Goal: Task Accomplishment & Management: Manage account settings

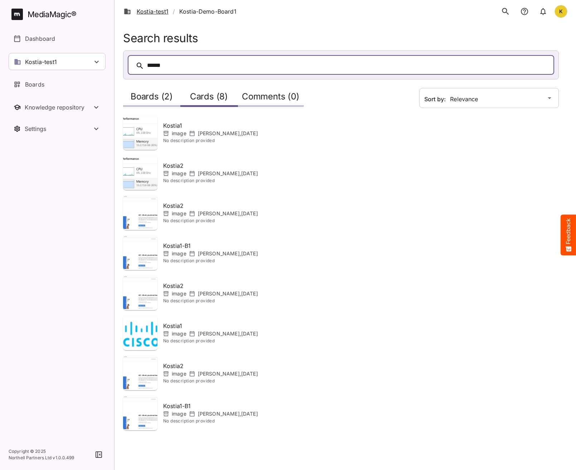
click at [160, 11] on link "Kostia-test1" at bounding box center [146, 11] width 45 height 9
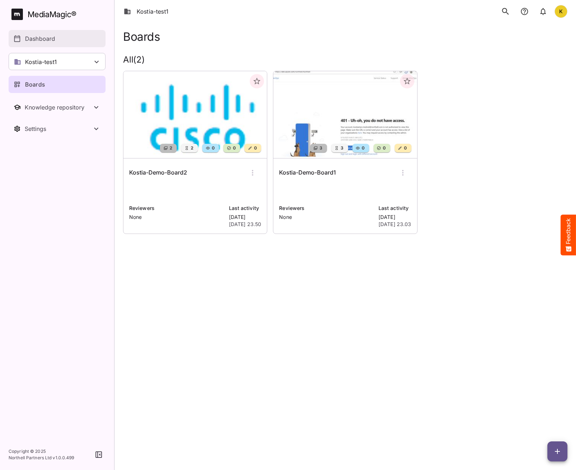
click at [35, 42] on p "Dashboard" at bounding box center [40, 38] width 30 height 9
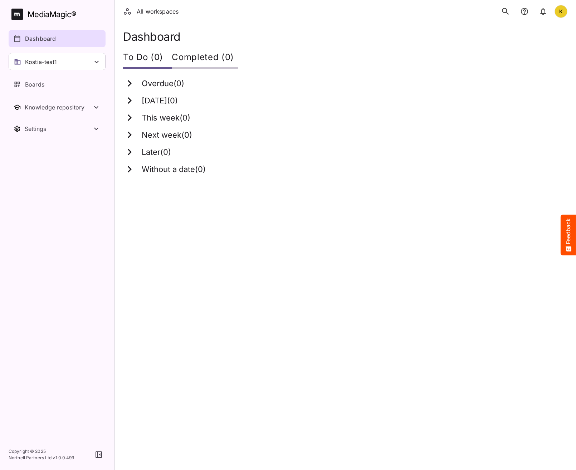
click at [374, 15] on icon "search" at bounding box center [505, 11] width 9 height 9
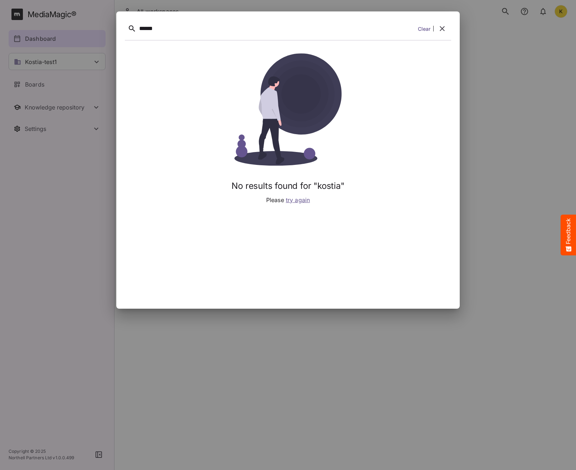
click at [374, 30] on icon "button" at bounding box center [442, 28] width 5 height 5
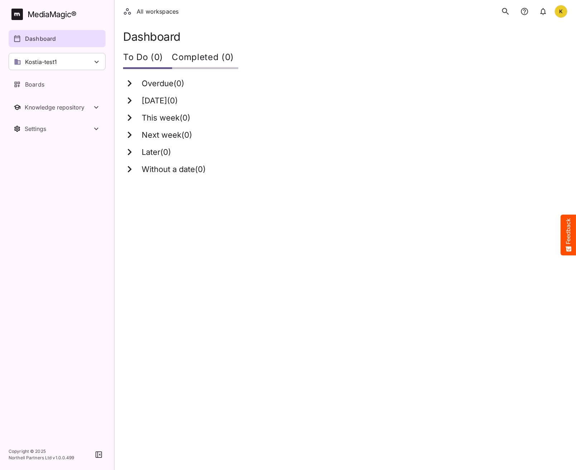
click at [374, 12] on icon "search" at bounding box center [505, 11] width 9 height 9
click at [42, 83] on p "Boards" at bounding box center [34, 84] width 19 height 9
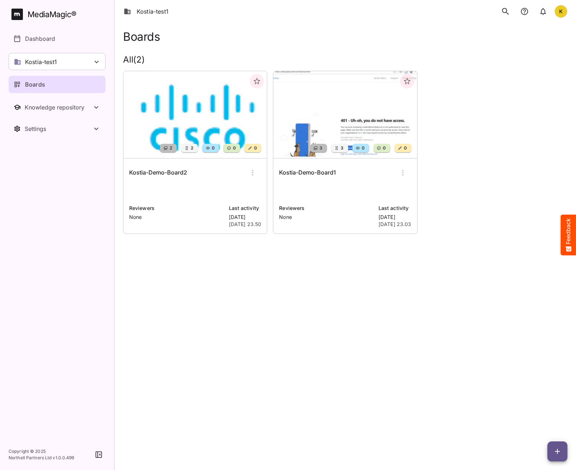
click at [374, 10] on icon "search" at bounding box center [505, 11] width 9 height 9
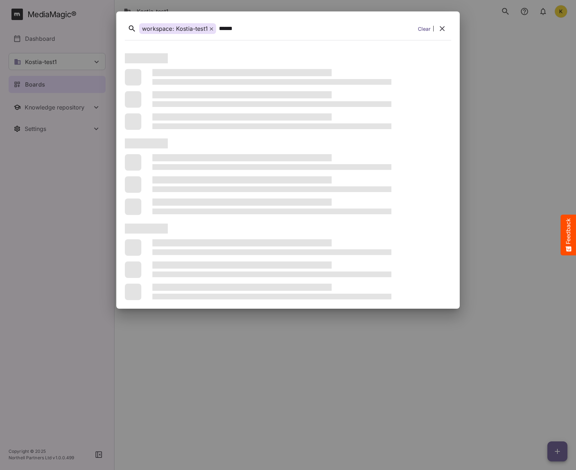
click at [374, 4] on button "search" at bounding box center [505, 11] width 15 height 15
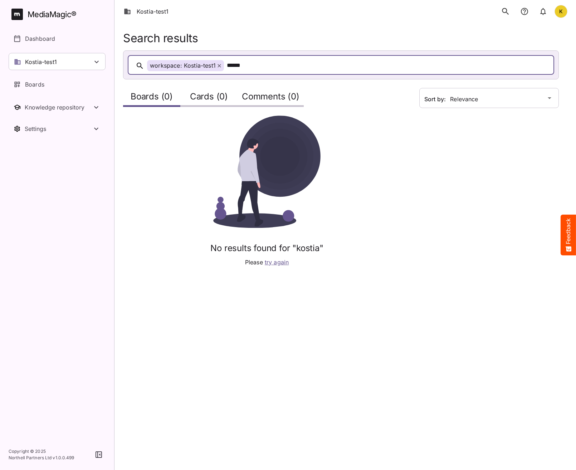
click at [219, 64] on span at bounding box center [220, 65] width 4 height 7
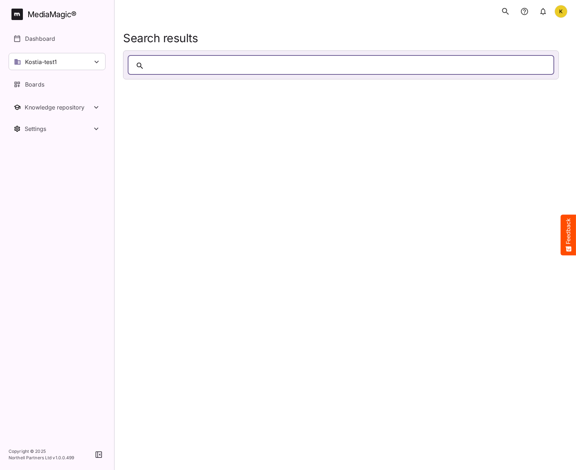
click at [316, 68] on div at bounding box center [348, 65] width 402 height 11
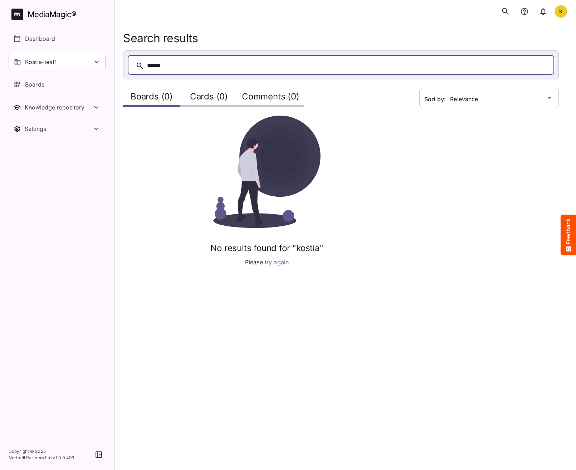
click at [437, 234] on div "Sort by: Relevance" at bounding box center [485, 174] width 148 height 201
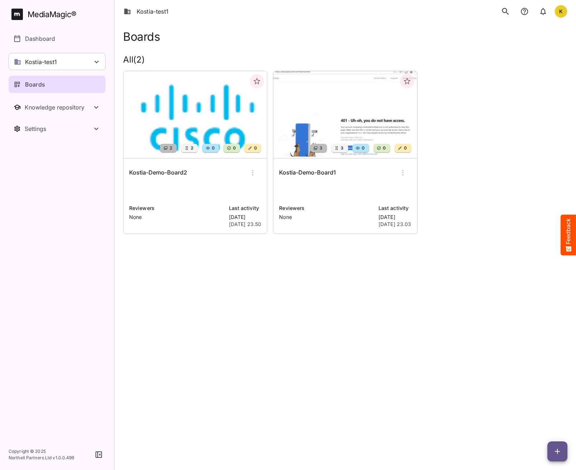
click at [229, 114] on img at bounding box center [196, 114] width 144 height 87
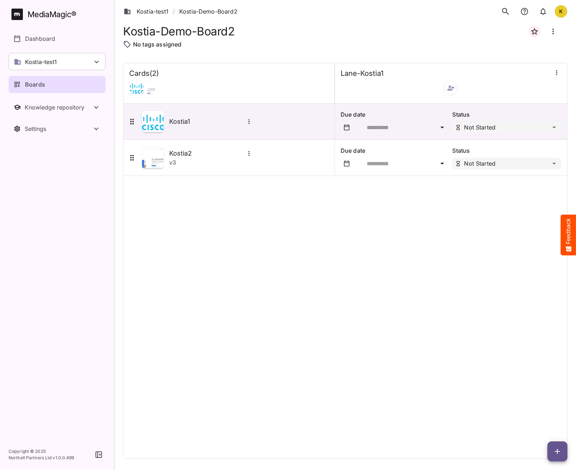
click at [506, 14] on icon "search" at bounding box center [505, 11] width 9 height 9
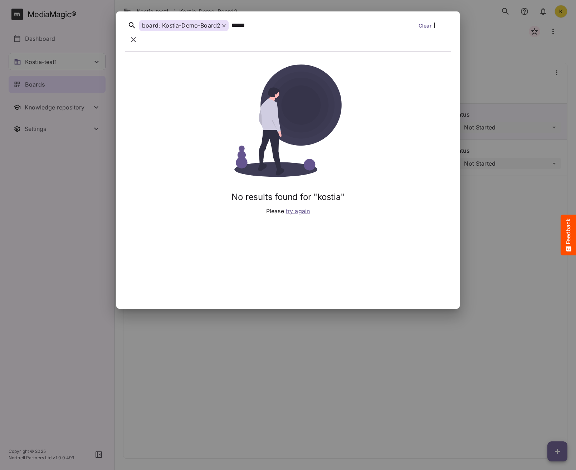
click at [136, 37] on icon "button" at bounding box center [133, 39] width 5 height 5
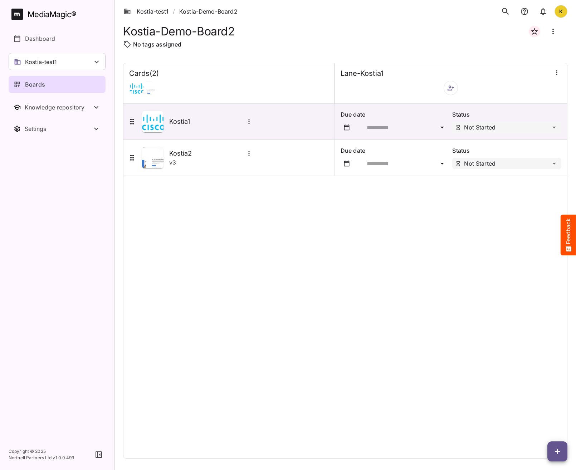
click at [219, 267] on div "Cards ( 2 ) Lane-Kostia1 Kostia1 Due date Status Not Started Kostia2 v 3 Due da…" at bounding box center [345, 261] width 445 height 396
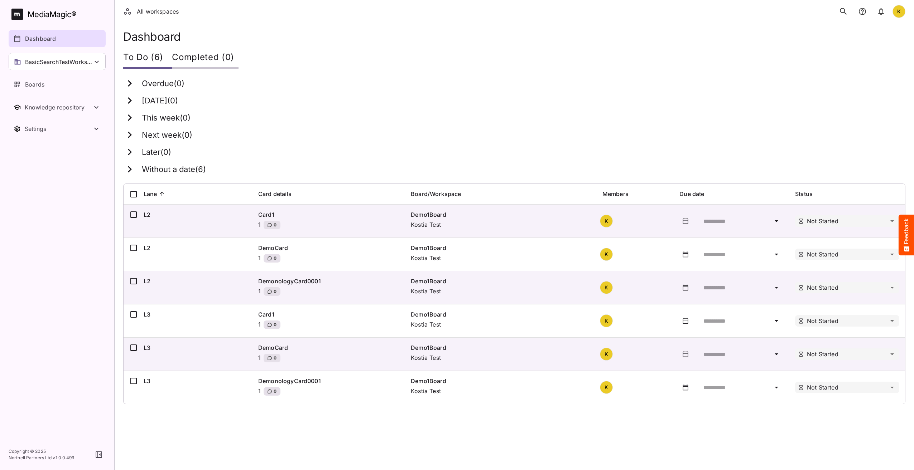
click at [535, 73] on div "Overdue ( 0 ) No items are overdue Today ( 0 ) No items are due today This week…" at bounding box center [514, 239] width 782 height 341
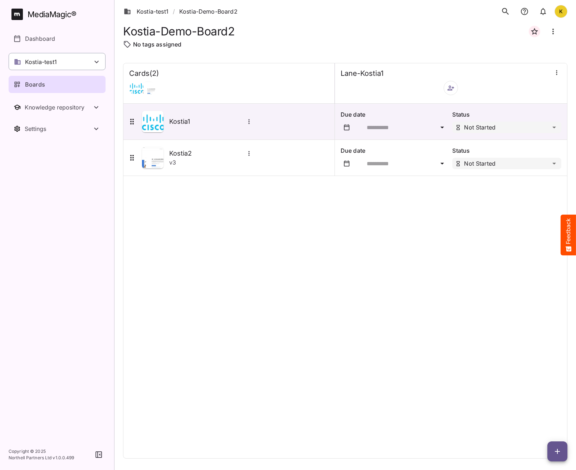
click at [50, 63] on p "Kostia-test1" at bounding box center [41, 62] width 32 height 9
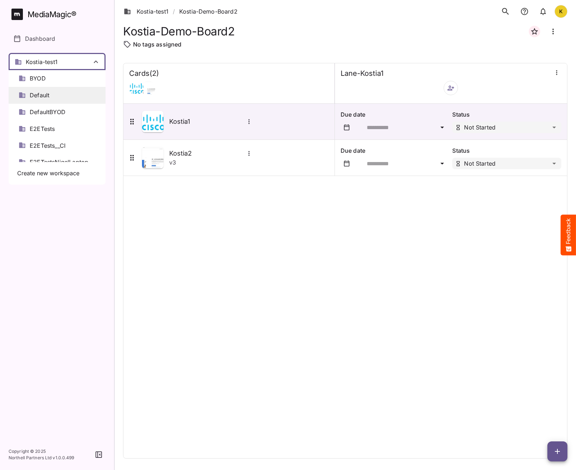
click at [54, 93] on div "Default" at bounding box center [57, 95] width 97 height 17
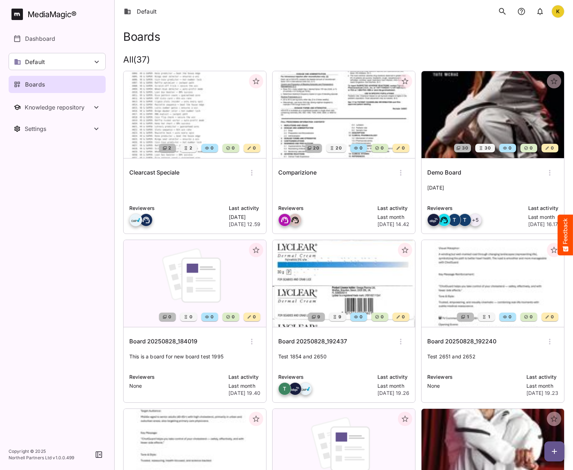
click at [501, 12] on icon "search" at bounding box center [502, 11] width 9 height 9
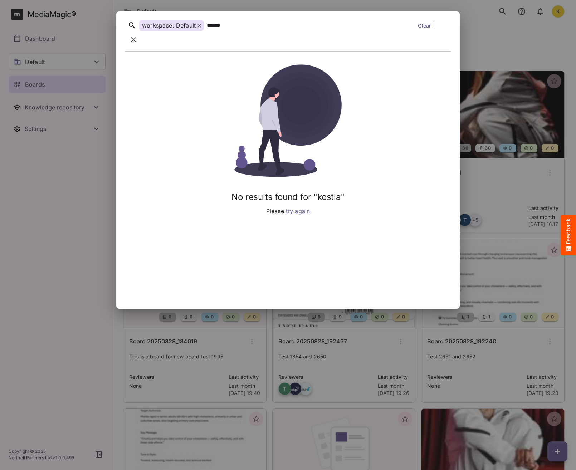
click at [200, 28] on icon at bounding box center [200, 26] width 4 height 4
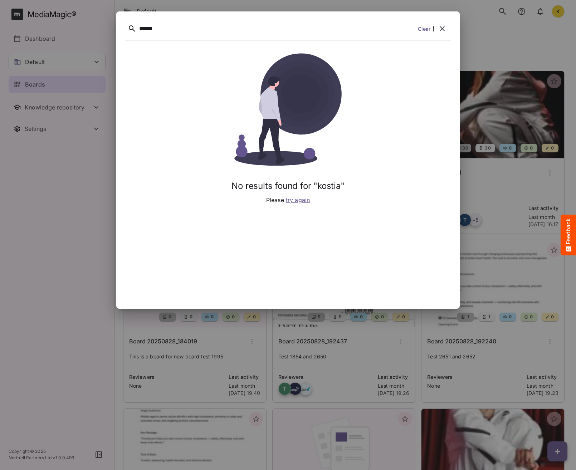
click at [427, 30] on link "Clear" at bounding box center [424, 29] width 13 height 8
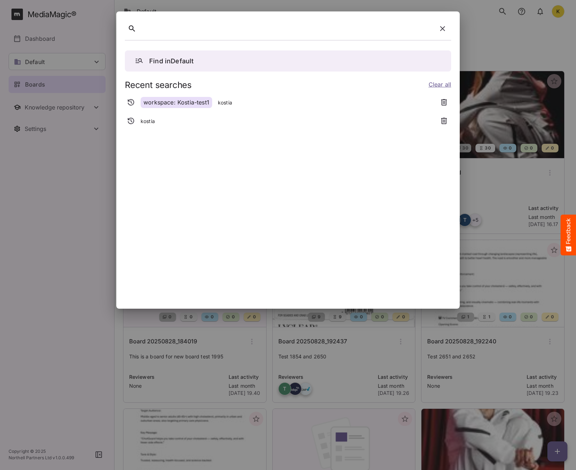
click at [444, 29] on icon "button" at bounding box center [443, 28] width 9 height 9
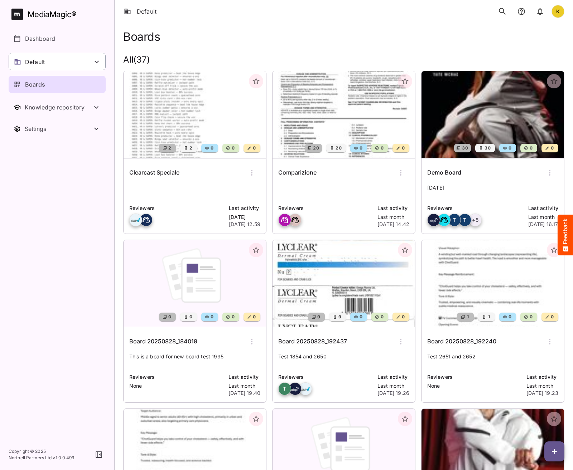
click at [52, 65] on div "Default" at bounding box center [57, 61] width 97 height 17
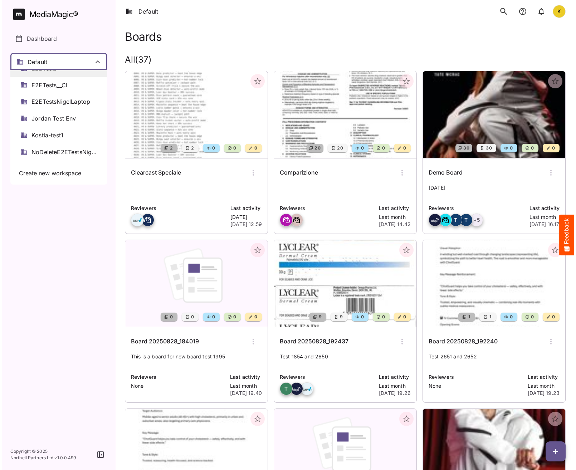
scroll to position [72, 0]
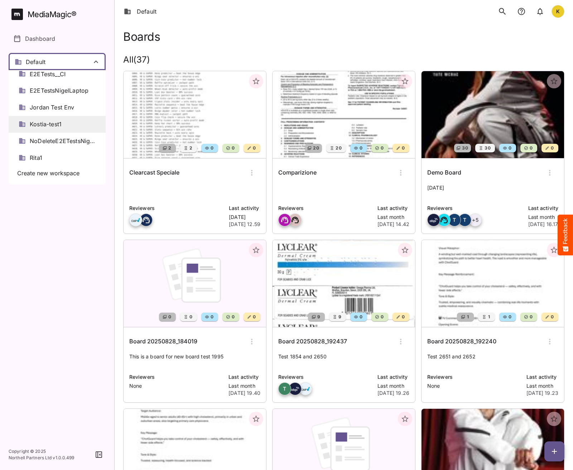
click at [52, 125] on span "Kostia-test1" at bounding box center [46, 124] width 32 height 8
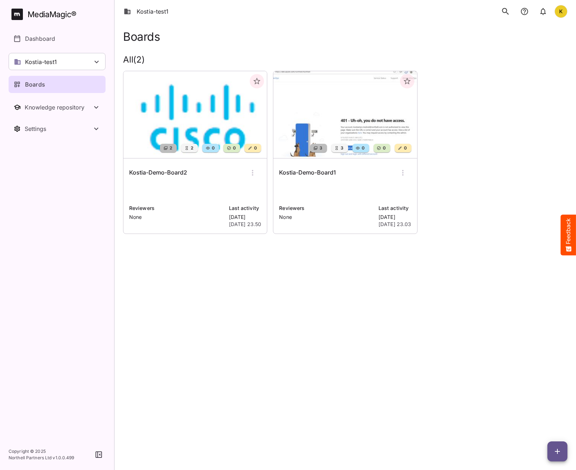
click at [508, 10] on icon "search" at bounding box center [505, 11] width 9 height 9
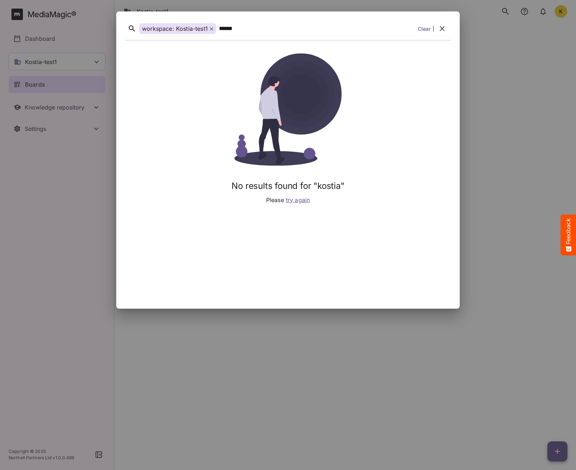
click at [538, 185] on div at bounding box center [288, 235] width 576 height 470
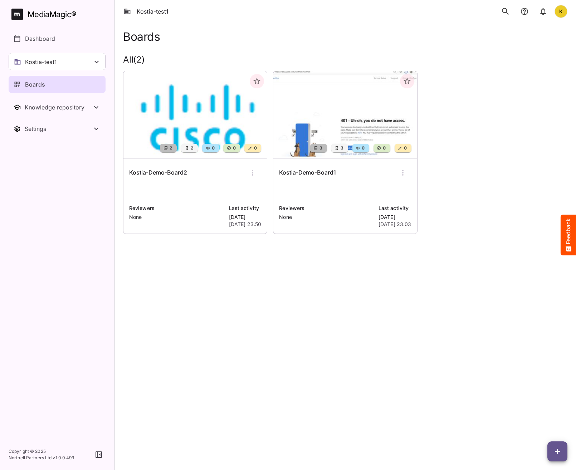
click at [558, 8] on div "K" at bounding box center [561, 11] width 13 height 13
click at [517, 72] on p "Sign out" at bounding box center [525, 70] width 41 height 9
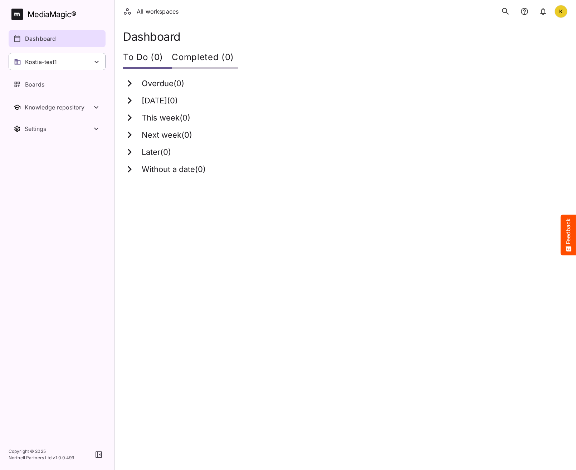
click at [38, 65] on p "Kostia-test1" at bounding box center [41, 62] width 32 height 9
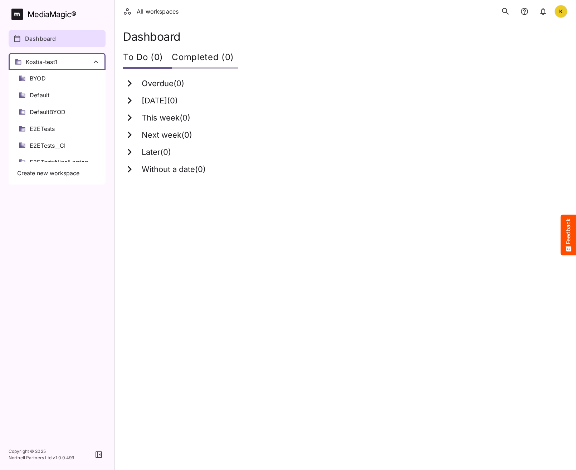
click at [38, 65] on div at bounding box center [288, 235] width 576 height 470
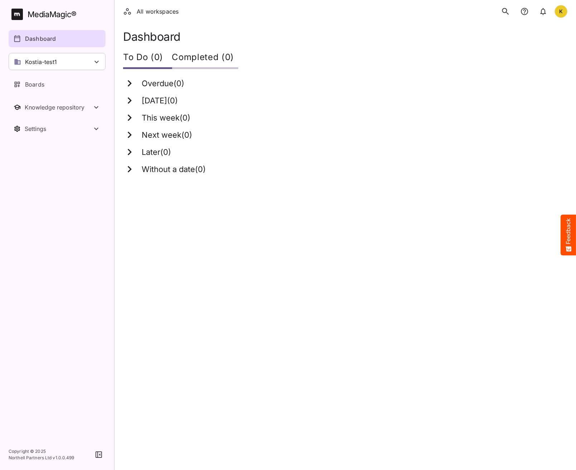
click at [514, 14] on div "K" at bounding box center [532, 11] width 69 height 15
click at [509, 13] on icon "search" at bounding box center [505, 11] width 9 height 9
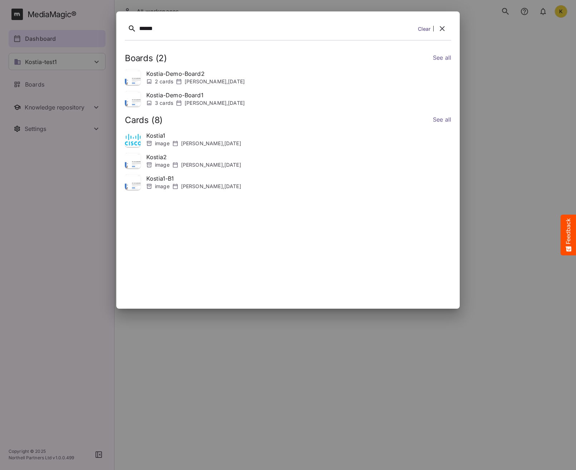
click at [445, 25] on icon "button" at bounding box center [442, 28] width 9 height 9
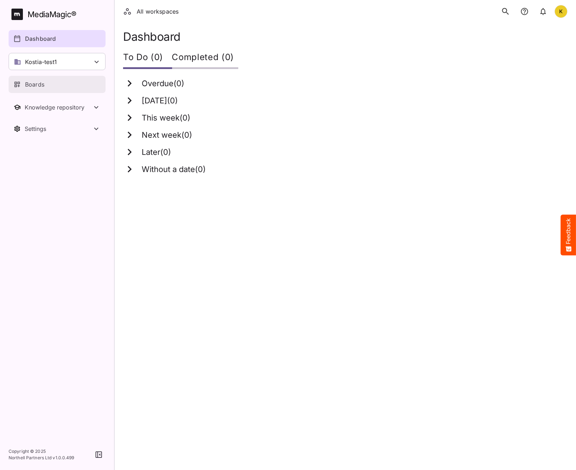
click at [34, 84] on p "Boards" at bounding box center [34, 84] width 19 height 9
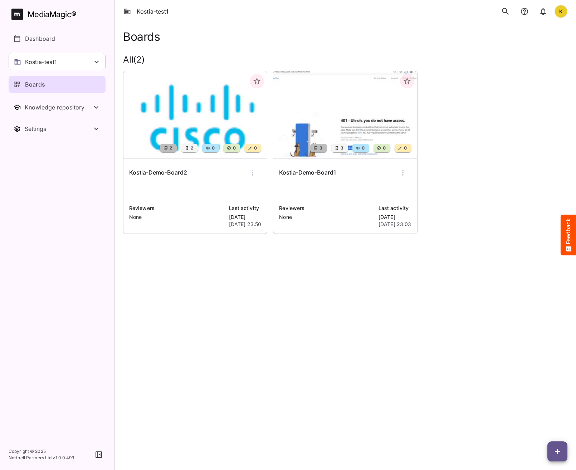
click at [339, 91] on img at bounding box center [346, 114] width 144 height 87
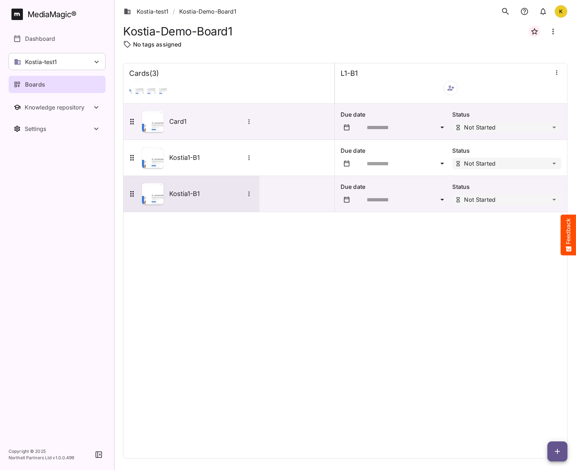
click at [251, 194] on icon "More options for Kostia1-B1" at bounding box center [249, 193] width 7 height 7
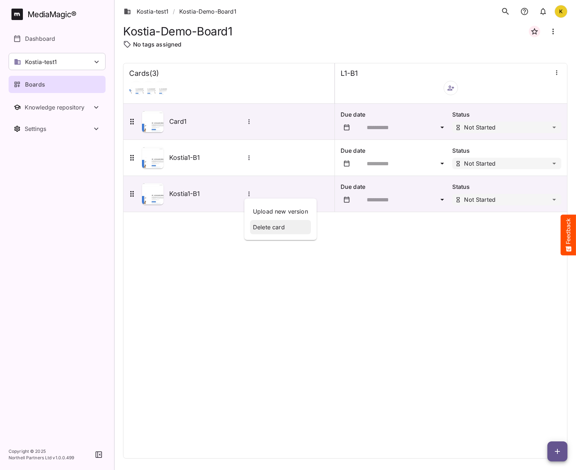
click at [262, 228] on p "Delete card" at bounding box center [280, 227] width 55 height 9
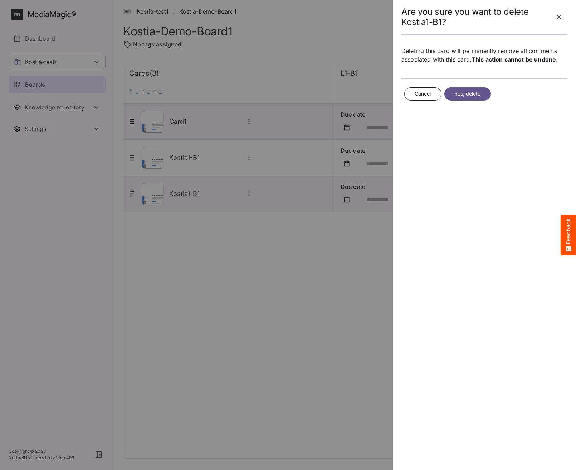
click at [465, 93] on span "Yes, delete" at bounding box center [468, 94] width 26 height 9
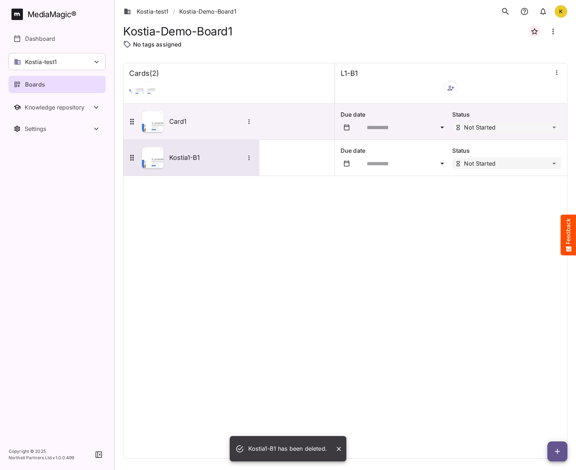
click at [252, 159] on icon "More options for Kostia1-B1" at bounding box center [249, 157] width 7 height 7
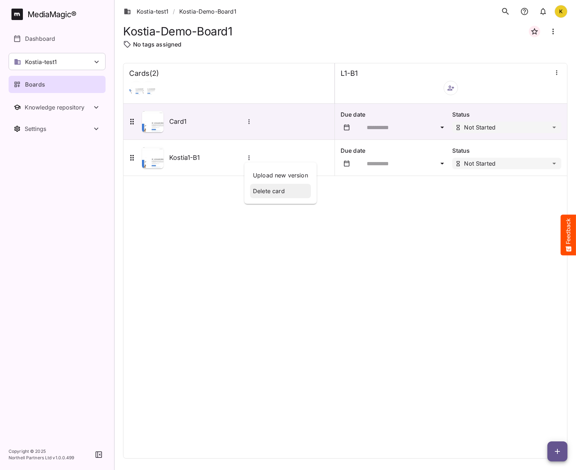
click at [278, 194] on p "Delete card" at bounding box center [280, 191] width 55 height 9
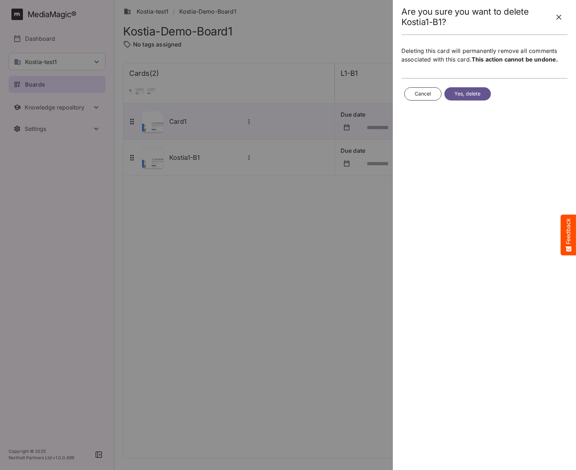
click at [474, 97] on span "Yes, delete" at bounding box center [468, 94] width 26 height 9
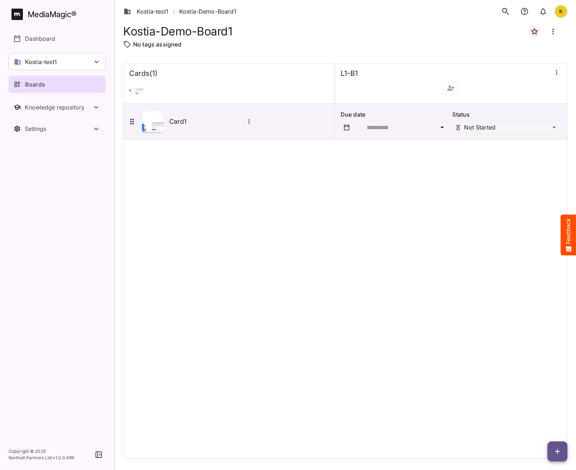
click at [555, 453] on icon "button" at bounding box center [558, 452] width 9 height 9
click at [339, 290] on div at bounding box center [288, 235] width 576 height 470
click at [376, 306] on div "Cards ( 1 ) L1-B1 Card1 Due date Status Not Started" at bounding box center [345, 261] width 445 height 396
click at [559, 449] on icon "button" at bounding box center [558, 452] width 9 height 9
click at [544, 405] on p "Add new card" at bounding box center [540, 406] width 39 height 9
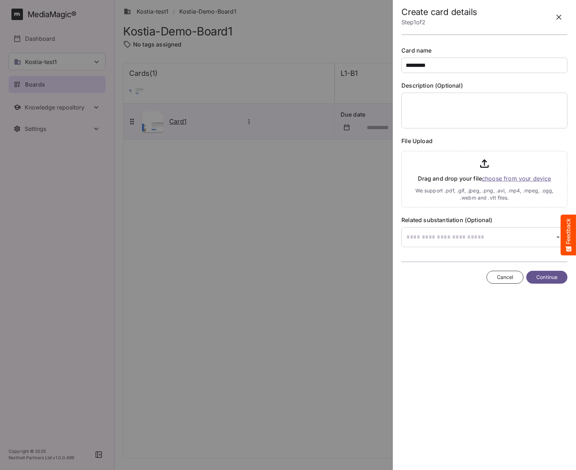
type input "*********"
click at [556, 276] on span "Continue" at bounding box center [547, 277] width 21 height 9
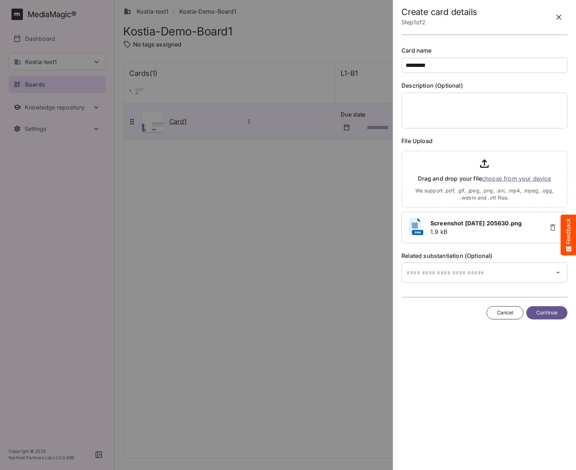
click at [545, 316] on span "Continue" at bounding box center [547, 313] width 21 height 9
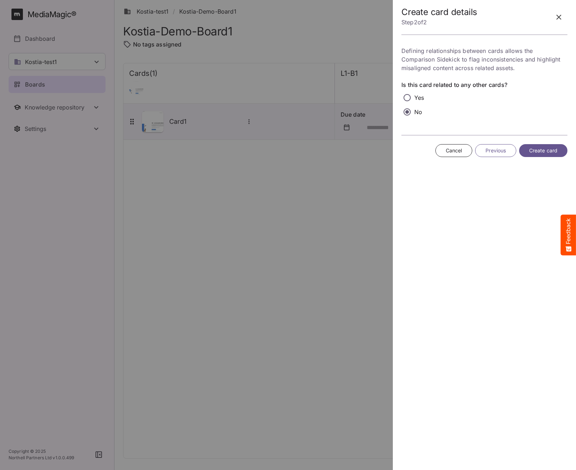
click at [555, 150] on span "Create card" at bounding box center [544, 150] width 28 height 9
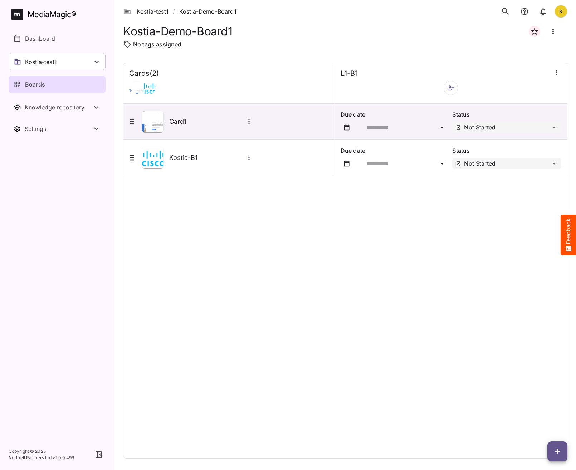
click at [557, 451] on icon "button" at bounding box center [557, 451] width 5 height 5
click at [552, 407] on p "Add new card" at bounding box center [540, 406] width 39 height 9
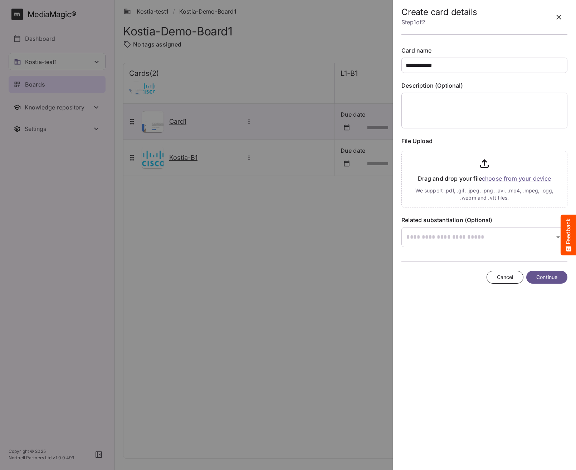
type input "**********"
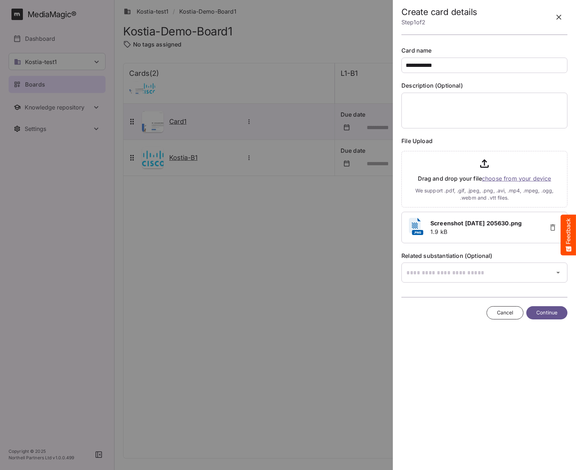
click at [549, 316] on span "Continue" at bounding box center [547, 313] width 21 height 9
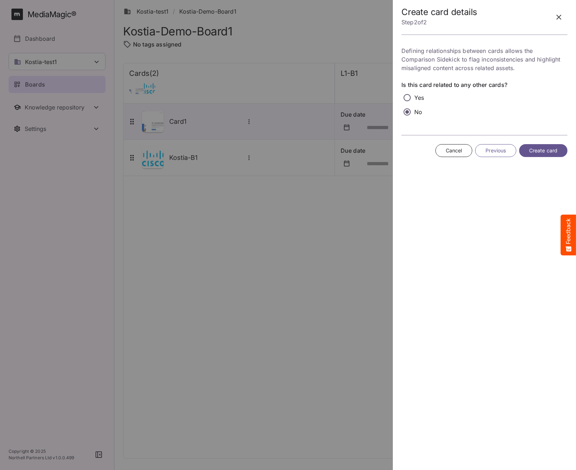
click at [539, 149] on span "Create card" at bounding box center [544, 150] width 28 height 9
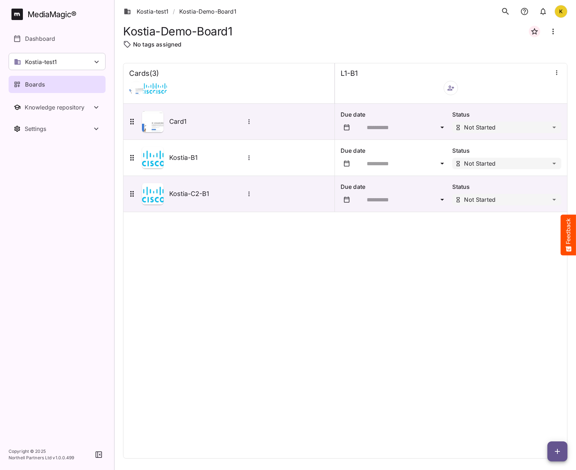
click at [427, 327] on div "Cards ( 3 ) L1-B1 Card1 Due date Status Not Started Kostia-B1 Due date Status N…" at bounding box center [345, 261] width 445 height 396
click at [248, 195] on icon "More options for Kostia-C2-B1" at bounding box center [249, 193] width 7 height 7
click at [268, 293] on div at bounding box center [288, 235] width 576 height 470
click at [439, 337] on div "Cards ( 3 ) L1-B1 Card1 Due date Status Not Started Kostia-B1 Due date Status N…" at bounding box center [345, 261] width 445 height 396
click at [497, 303] on div "Cards ( 3 ) L1-B1 Card1 Due date Status Not Started Kostia-B1 Due date Status N…" at bounding box center [345, 261] width 445 height 396
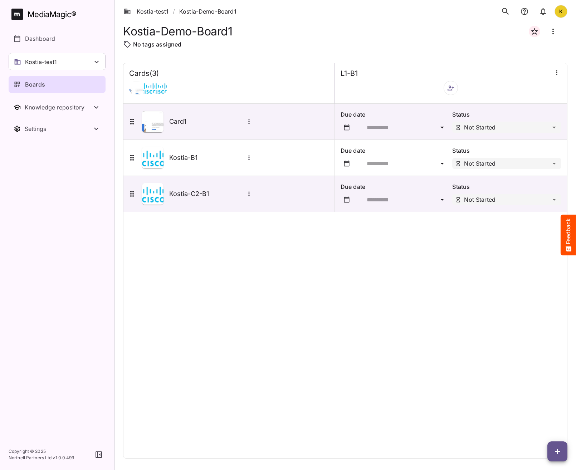
click at [557, 453] on icon "button" at bounding box center [557, 451] width 5 height 5
click at [544, 403] on p "Add new card" at bounding box center [540, 406] width 39 height 9
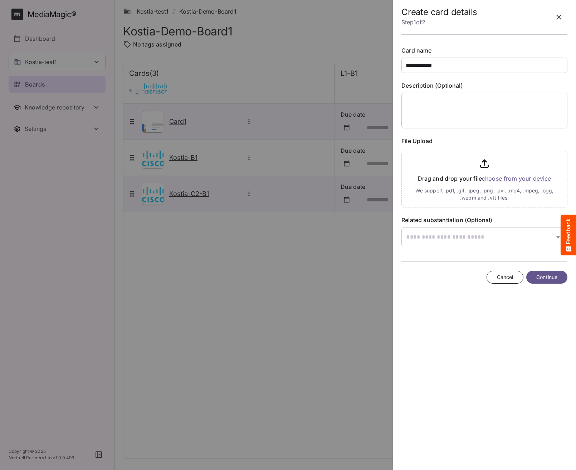
type input "**********"
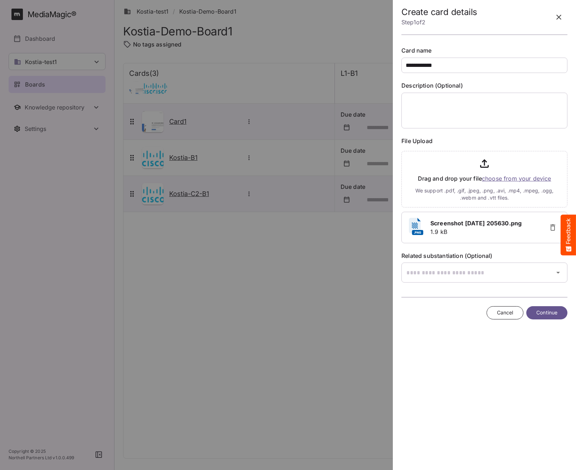
click at [545, 312] on span "Continue" at bounding box center [547, 313] width 21 height 9
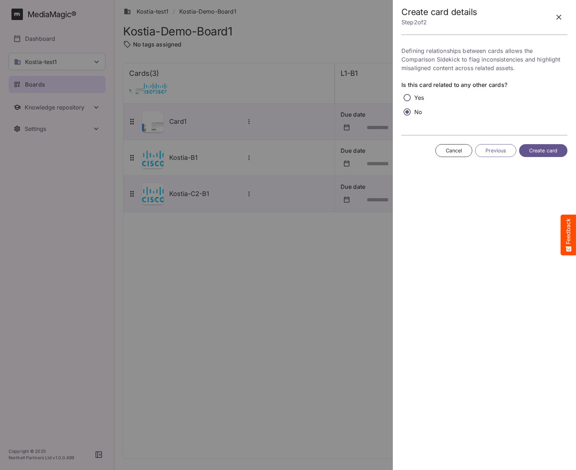
click at [542, 152] on span "Create card" at bounding box center [544, 150] width 28 height 9
click at [496, 220] on div "Create card details Step 2 of 2 Defining relationships between cards allows the…" at bounding box center [485, 235] width 178 height 470
click at [566, 14] on button "button" at bounding box center [559, 17] width 17 height 17
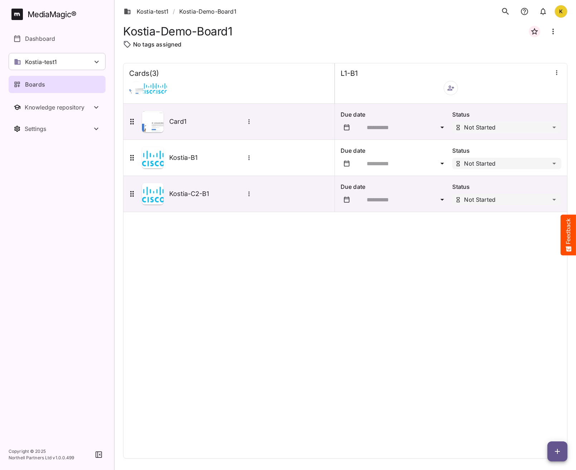
click at [423, 303] on div "Cards ( 3 ) L1-B1 Card1 Due date Status Not Started Kostia-B1 Due date Status N…" at bounding box center [345, 261] width 445 height 396
